Goal: Task Accomplishment & Management: Manage account settings

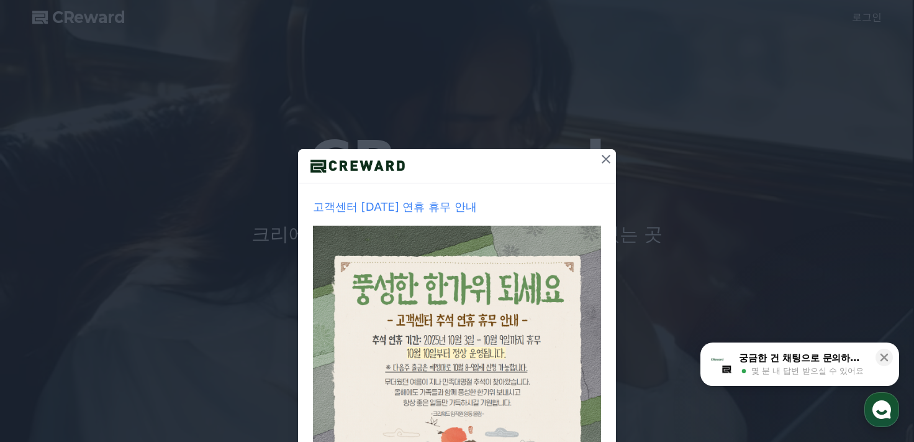
click at [589, 162] on div at bounding box center [457, 166] width 318 height 34
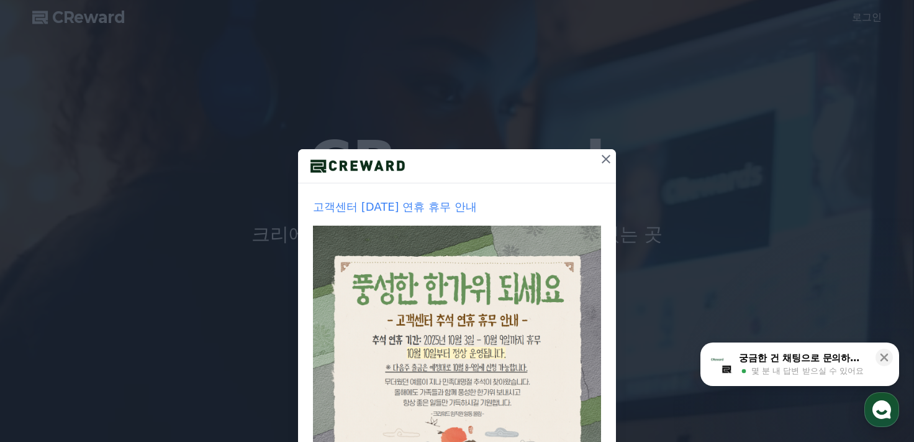
click at [602, 158] on icon at bounding box center [606, 159] width 9 height 9
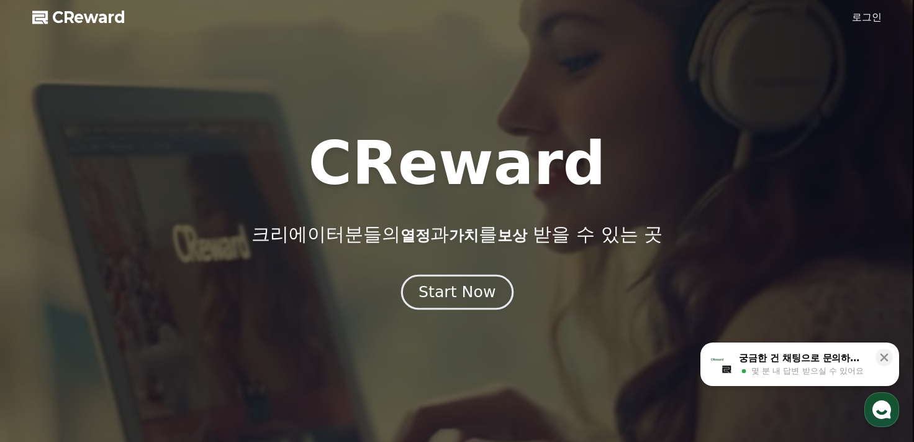
click at [451, 295] on div "Start Now" at bounding box center [457, 291] width 77 height 21
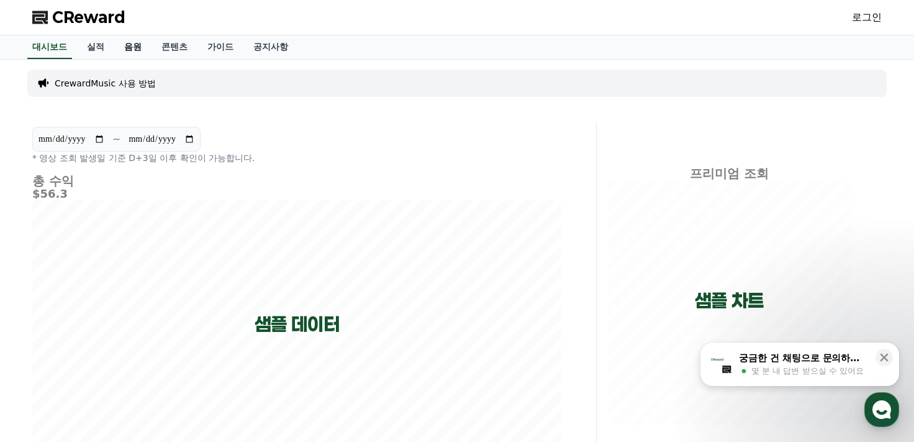
click at [127, 47] on link "음원" at bounding box center [132, 47] width 37 height 24
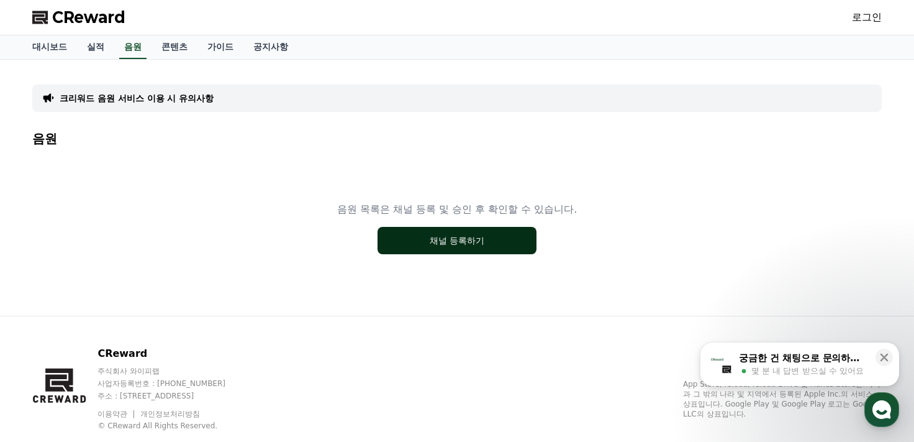
click at [436, 248] on button "채널 등록하기" at bounding box center [457, 240] width 159 height 27
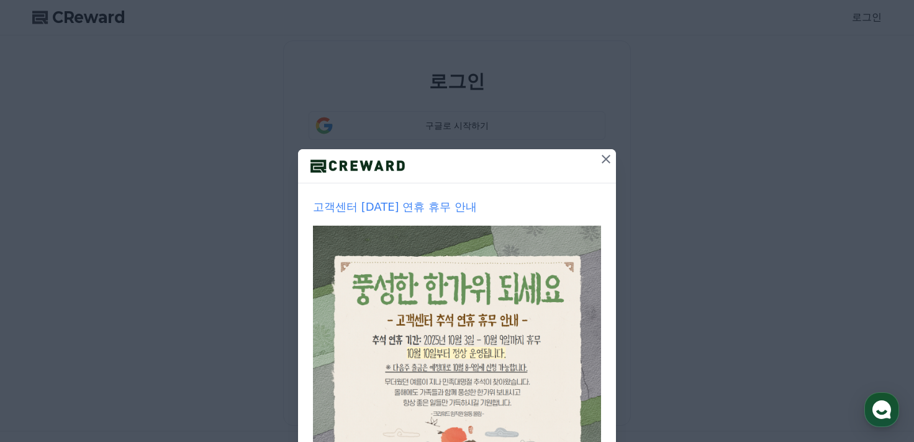
click at [604, 161] on icon at bounding box center [606, 159] width 9 height 9
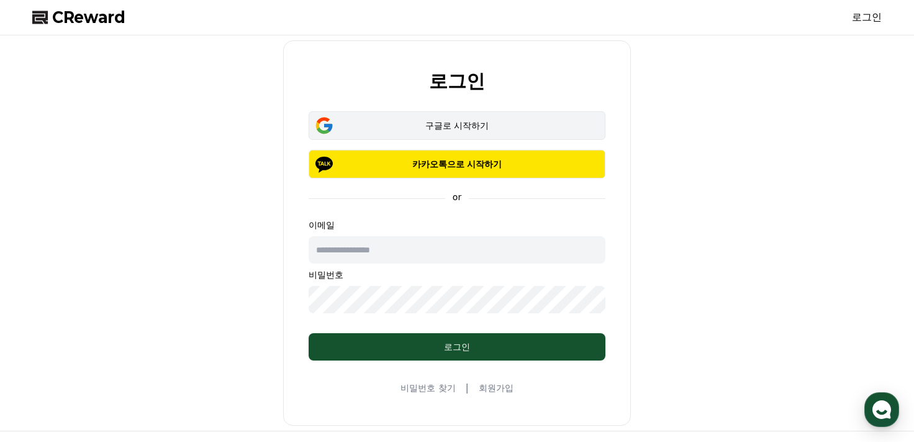
click at [476, 121] on div "구글로 시작하기" at bounding box center [457, 125] width 261 height 12
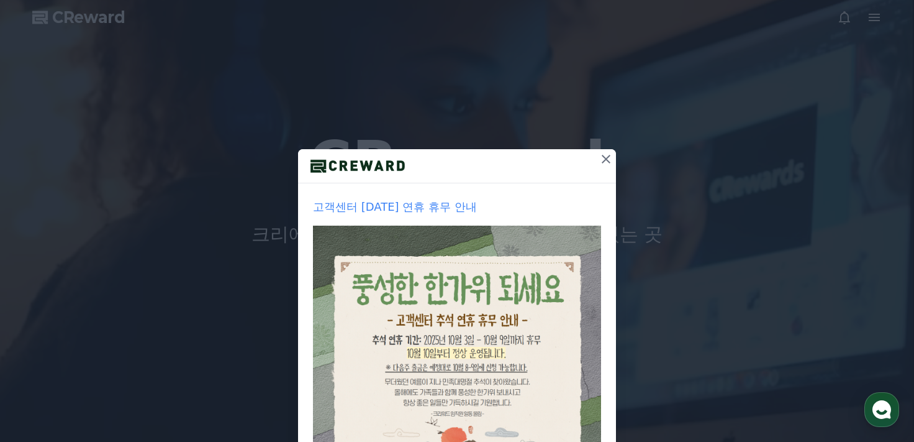
click at [604, 159] on icon at bounding box center [606, 159] width 15 height 15
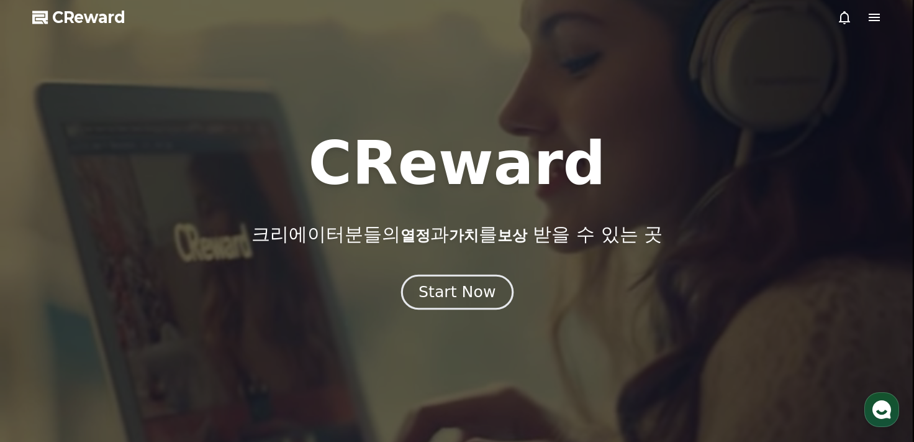
click at [442, 290] on div "Start Now" at bounding box center [457, 291] width 77 height 21
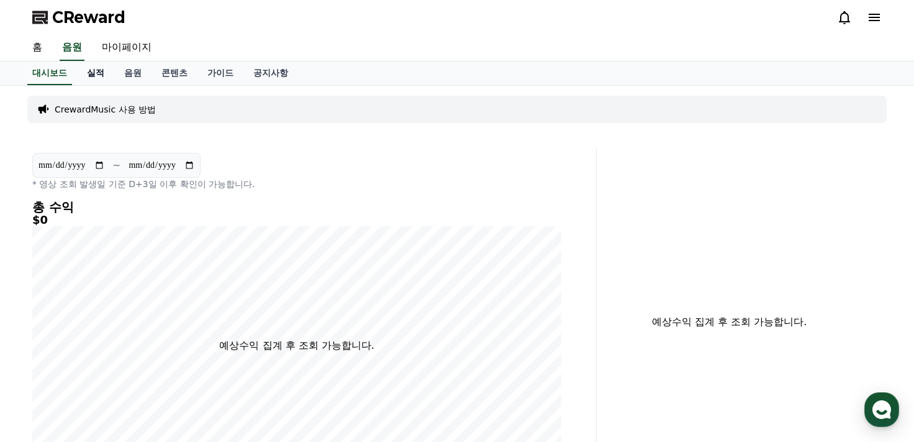
click at [92, 70] on link "실적" at bounding box center [95, 73] width 37 height 24
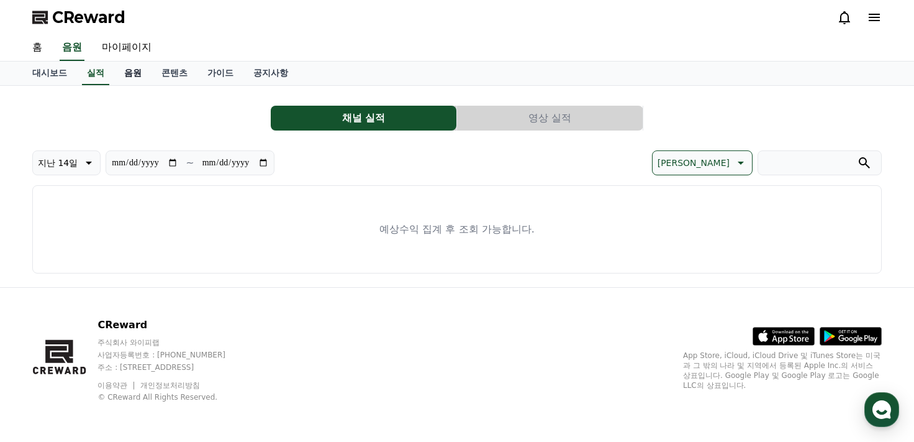
click at [136, 76] on link "음원" at bounding box center [132, 73] width 37 height 24
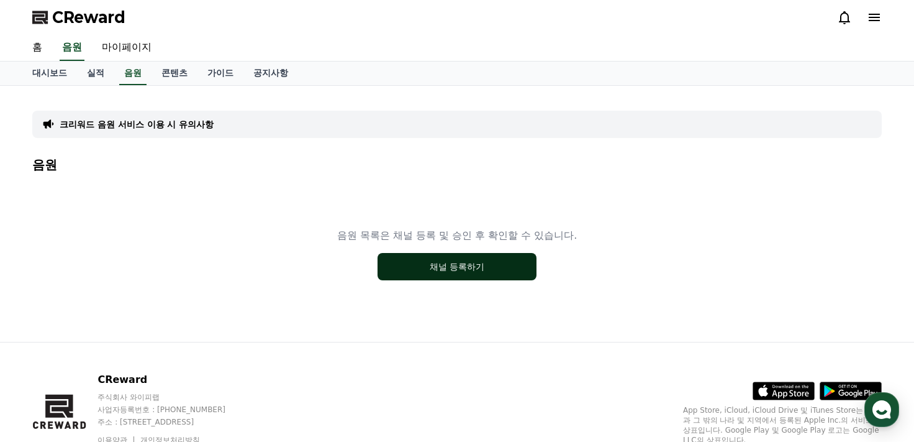
click at [484, 268] on button "채널 등록하기" at bounding box center [457, 266] width 159 height 27
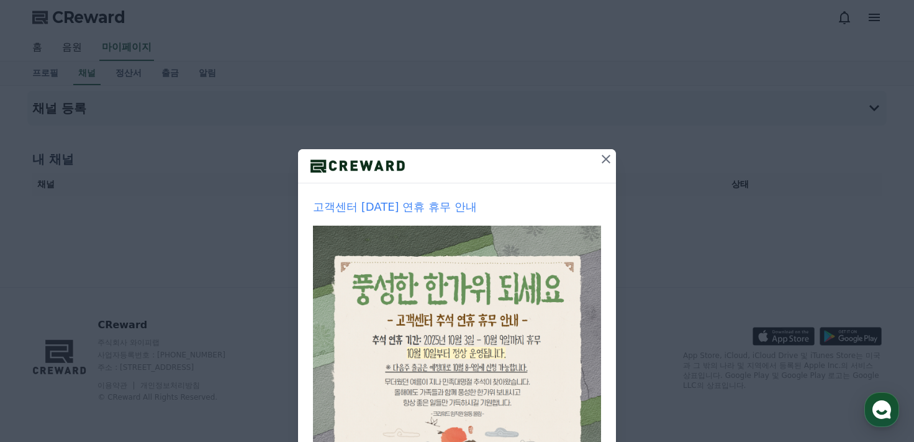
click at [606, 152] on icon at bounding box center [606, 159] width 15 height 15
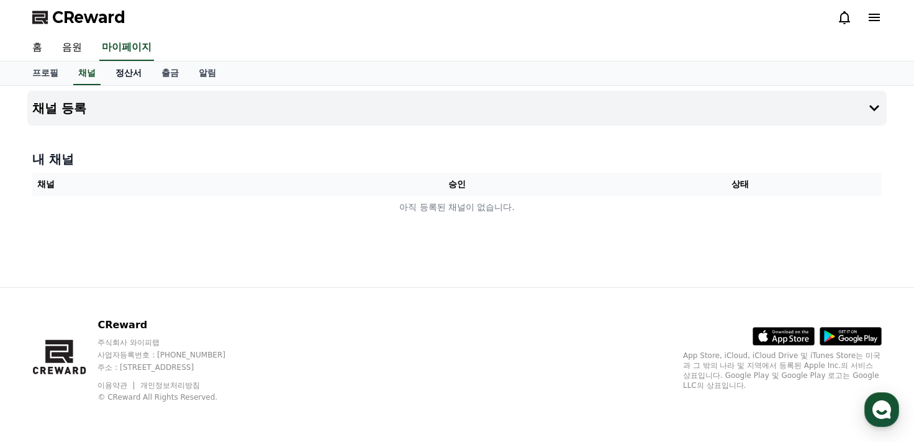
click at [127, 73] on link "정산서" at bounding box center [129, 73] width 46 height 24
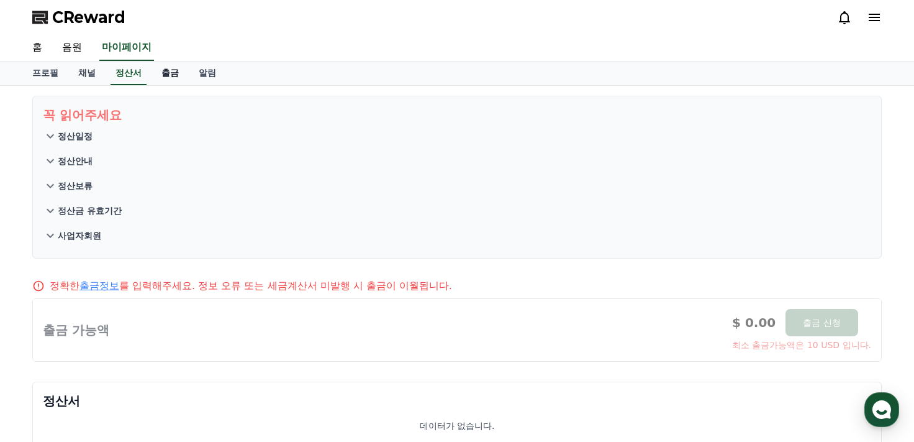
click at [173, 76] on link "출금" at bounding box center [170, 73] width 37 height 24
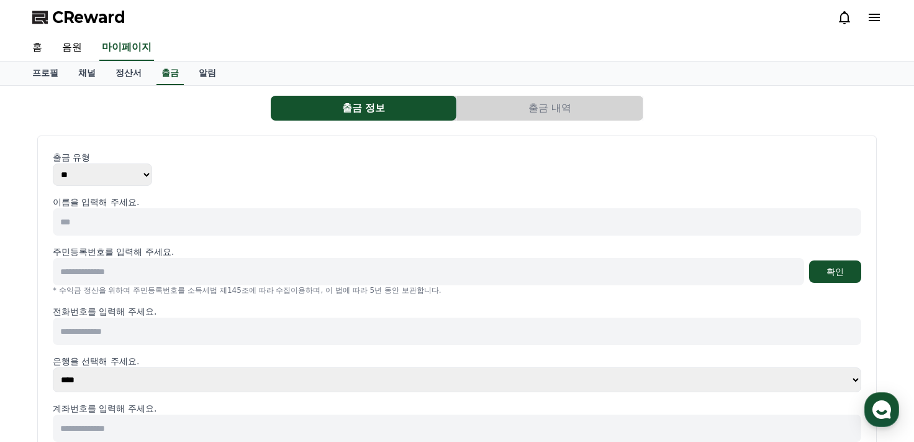
click at [786, 117] on div "출금 정보 출금 내역" at bounding box center [457, 108] width 850 height 25
